Goal: Task Accomplishment & Management: Use online tool/utility

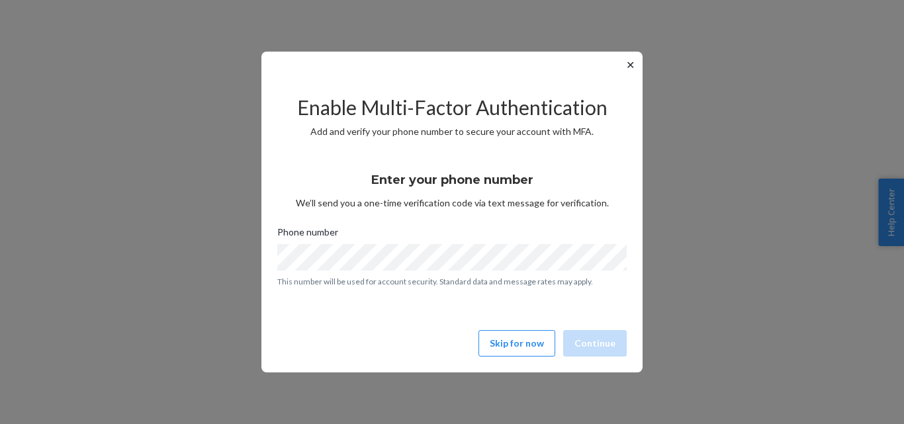
click at [632, 61] on button "✕" at bounding box center [630, 65] width 14 height 16
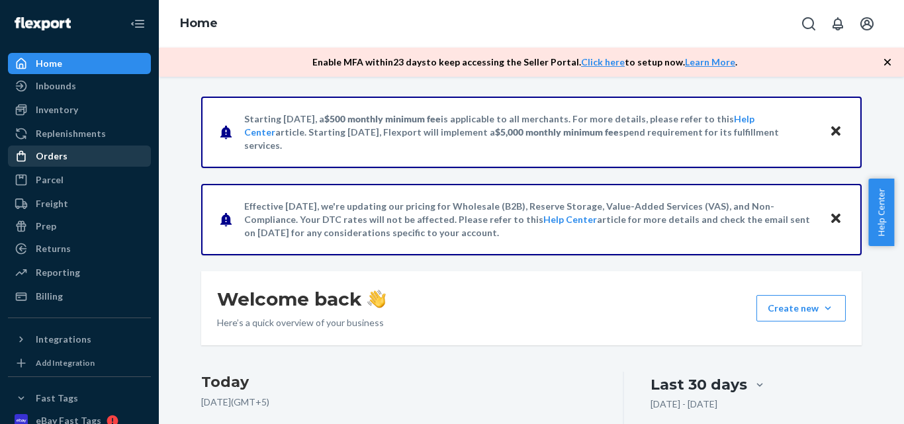
click at [60, 159] on div "Orders" at bounding box center [52, 156] width 32 height 13
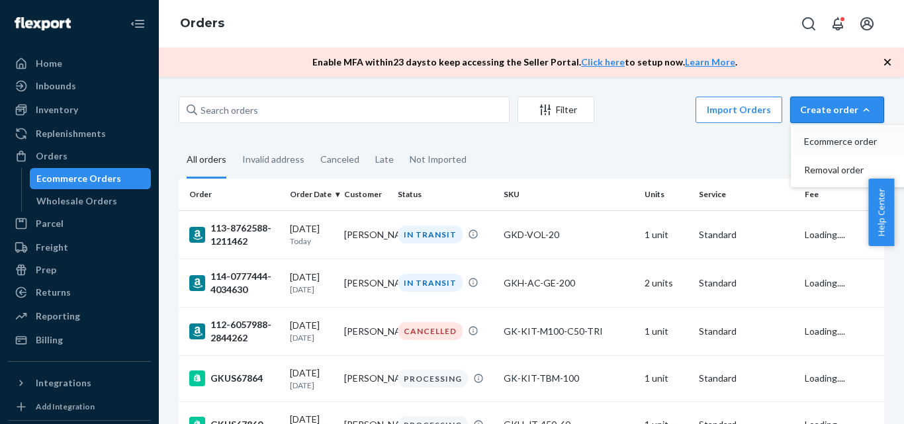
click at [818, 142] on span "Ecommerce order" at bounding box center [845, 141] width 82 height 9
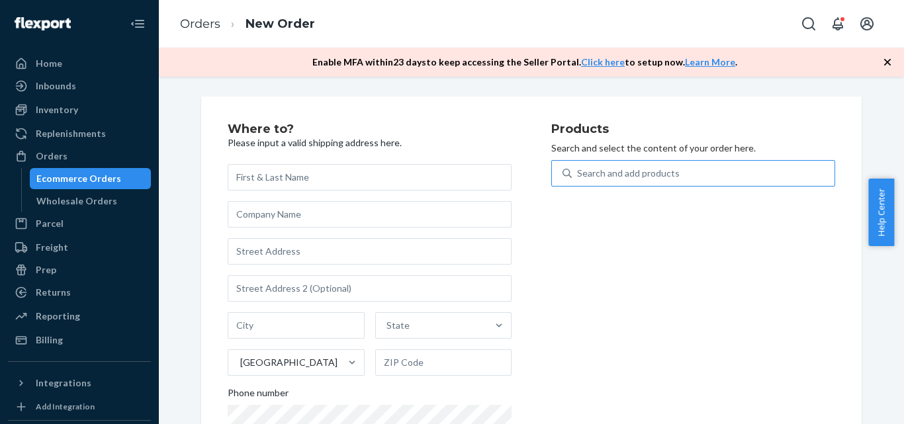
click at [714, 182] on div "Search and add products" at bounding box center [703, 173] width 263 height 24
click at [578, 180] on input "Search and add products" at bounding box center [577, 173] width 1 height 13
paste input "GK-TB-X-100-S"
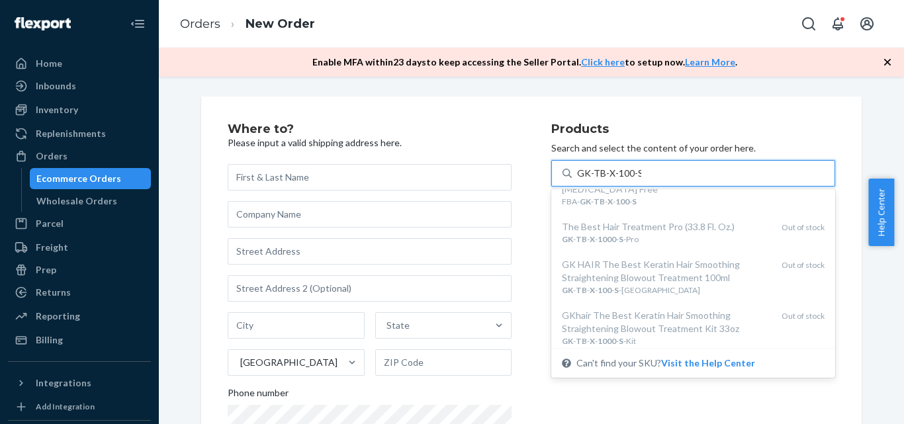
scroll to position [767, 0]
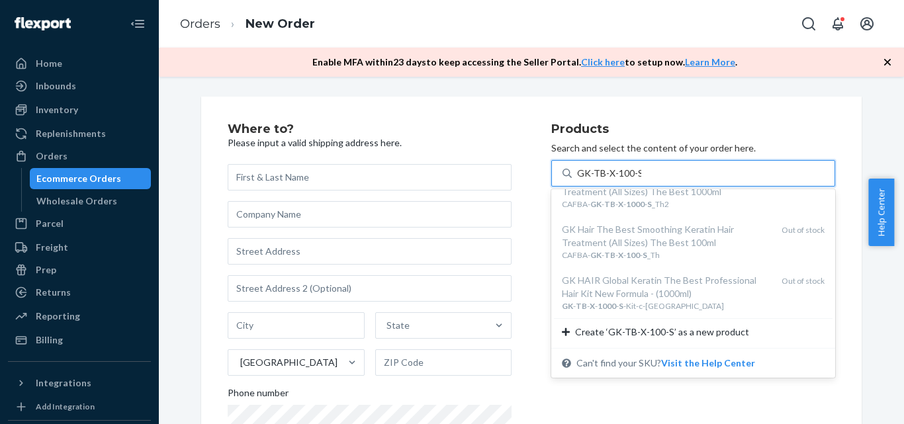
type input "GK-TB-X-100-S"
click at [834, 126] on div "Where to? Please input a valid shipping address here. State United States Phone…" at bounding box center [531, 301] width 660 height 409
